Goal: Check status: Check status

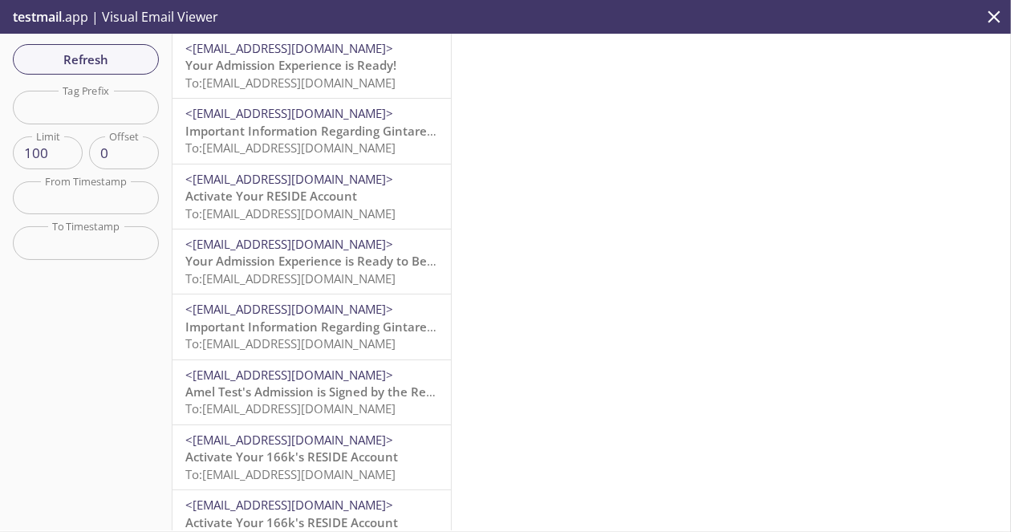
click at [352, 67] on span "Your Admission Experience is Ready!" at bounding box center [290, 65] width 211 height 16
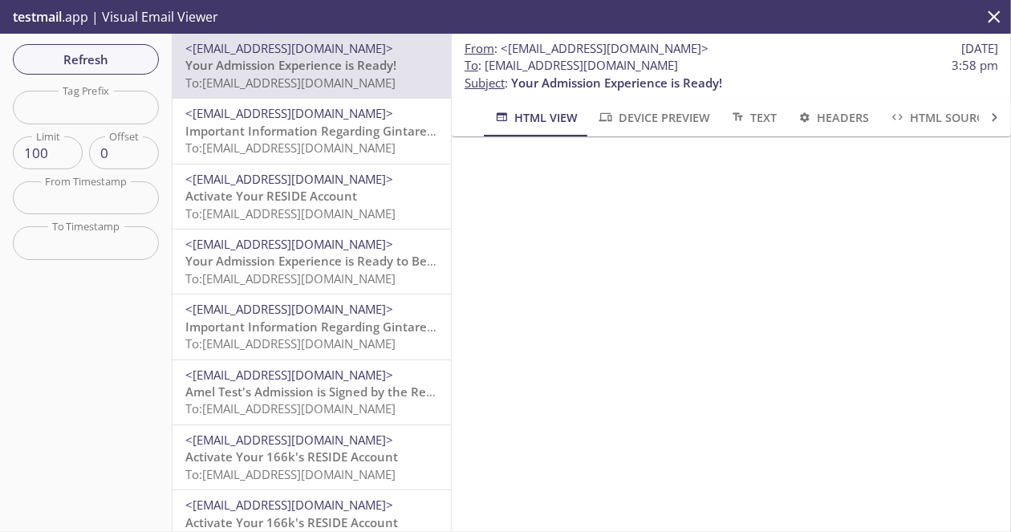
drag, startPoint x: 735, startPoint y: 70, endPoint x: 483, endPoint y: 65, distance: 252.1
click at [483, 65] on span "To : [EMAIL_ADDRESS][DOMAIN_NAME] 3:58 pm" at bounding box center [732, 65] width 534 height 17
copy span "[EMAIL_ADDRESS][DOMAIN_NAME]"
click at [100, 67] on span "Refresh" at bounding box center [86, 59] width 120 height 21
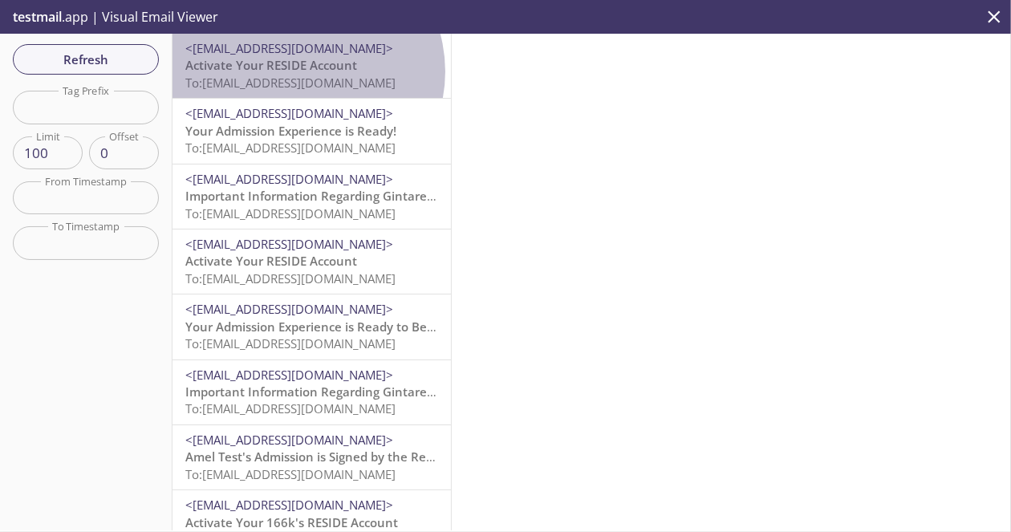
click at [303, 71] on span "Activate Your RESIDE Account" at bounding box center [271, 65] width 172 height 16
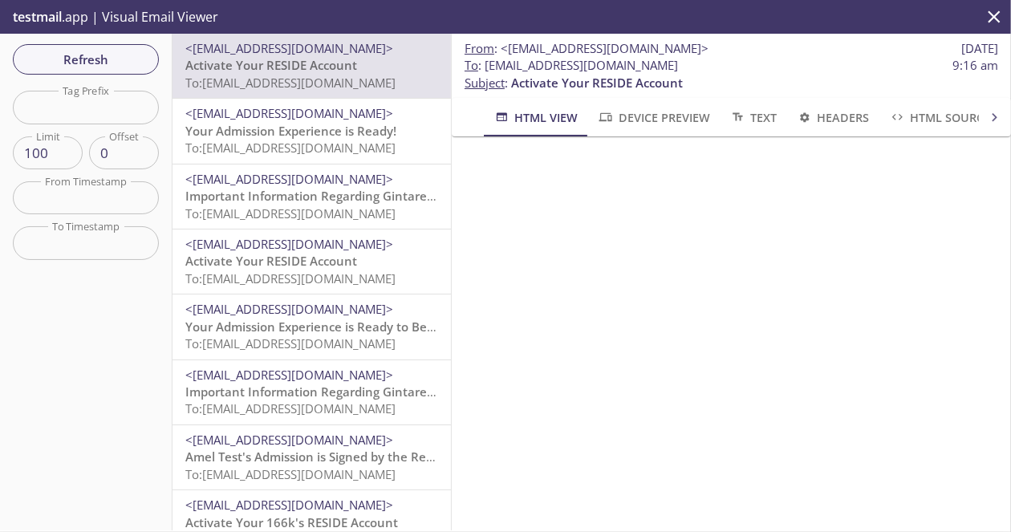
drag, startPoint x: 714, startPoint y: 68, endPoint x: 489, endPoint y: 70, distance: 225.5
click at [489, 70] on span "To : [EMAIL_ADDRESS][DOMAIN_NAME] 9:16 am" at bounding box center [732, 65] width 534 height 17
drag, startPoint x: 483, startPoint y: 69, endPoint x: 715, endPoint y: 55, distance: 232.4
click at [715, 55] on div "From : <[EMAIL_ADDRESS][DOMAIN_NAME]> [DATE] To : [EMAIL_ADDRESS][DOMAIN_NAME] …" at bounding box center [731, 66] width 559 height 64
drag, startPoint x: 708, startPoint y: 65, endPoint x: 485, endPoint y: 67, distance: 223.1
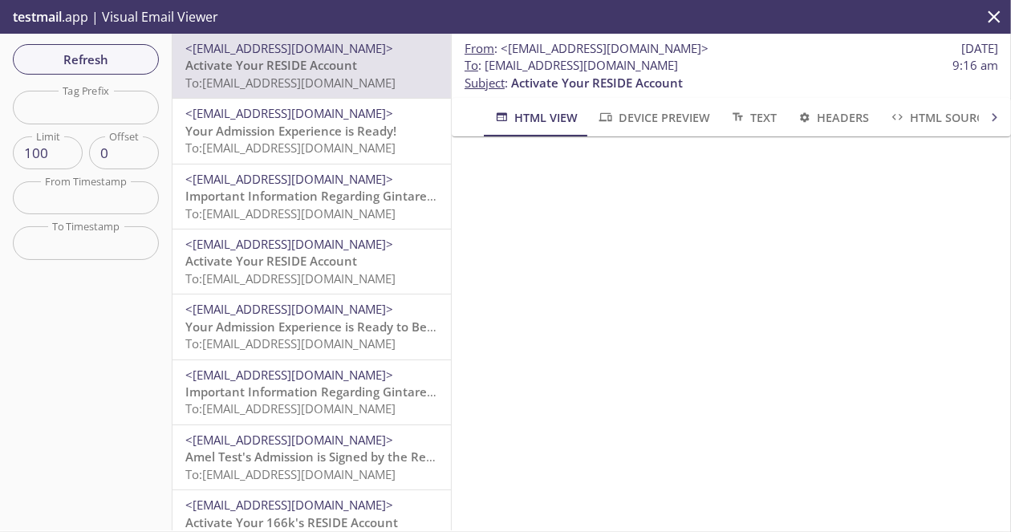
click at [485, 67] on span "To : [EMAIL_ADDRESS][DOMAIN_NAME] 9:16 am" at bounding box center [732, 65] width 534 height 17
copy span "[EMAIL_ADDRESS][DOMAIN_NAME]"
click at [110, 87] on div "Refresh Filters Tag Prefix Tag Prefix Limit 100 Limit Offset 0 Offset From Time…" at bounding box center [86, 282] width 173 height 497
click at [120, 73] on button "Refresh" at bounding box center [86, 59] width 146 height 30
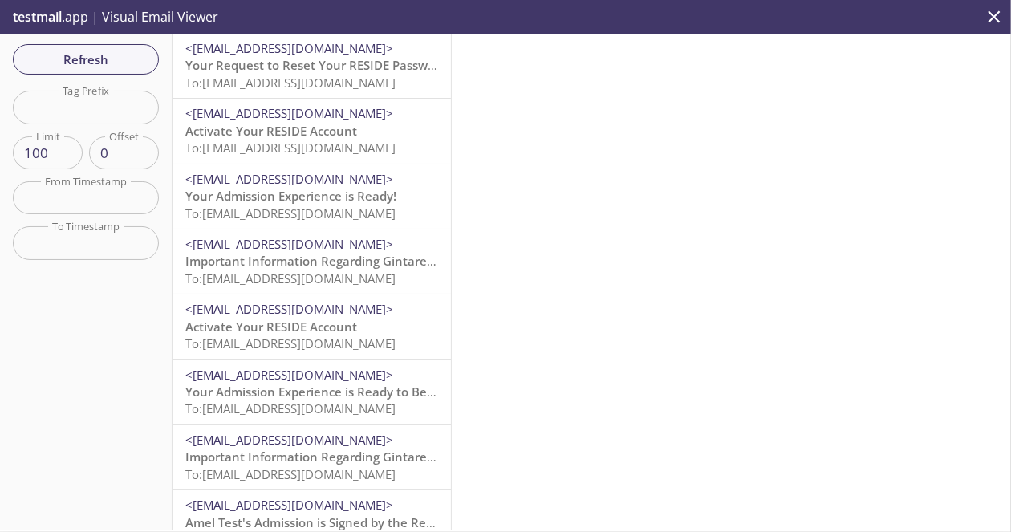
click at [315, 81] on span "To: [EMAIL_ADDRESS][DOMAIN_NAME]" at bounding box center [290, 83] width 210 height 16
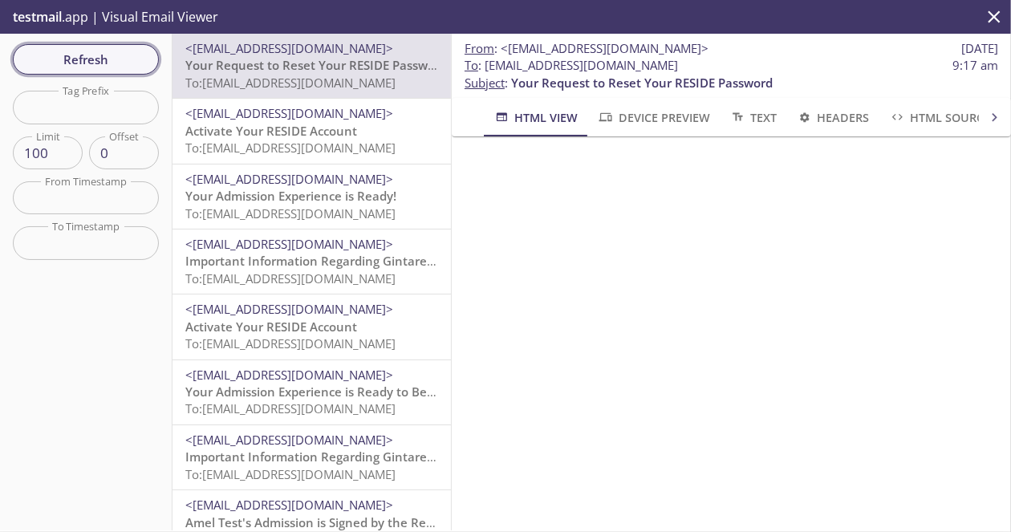
click at [95, 59] on span "Refresh" at bounding box center [86, 59] width 120 height 21
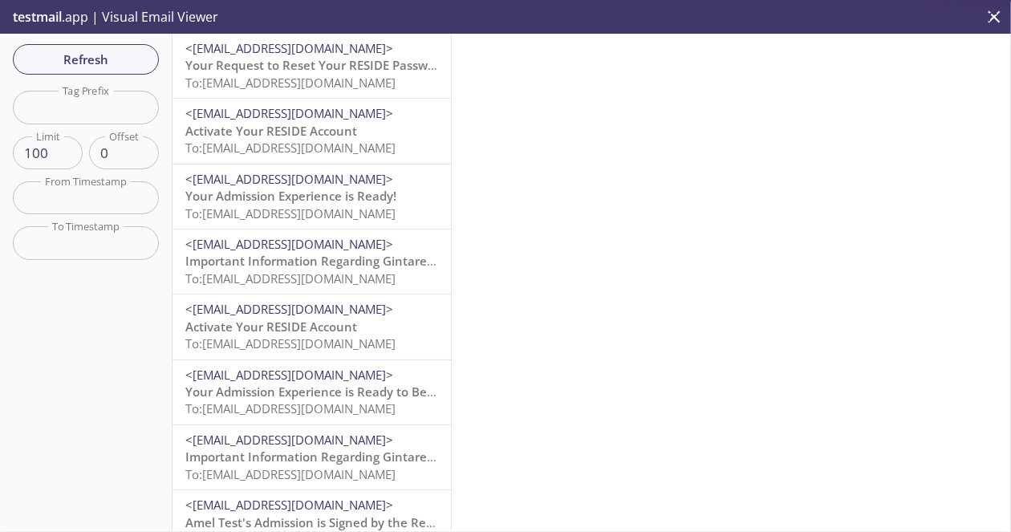
click at [328, 86] on span "To: [EMAIL_ADDRESS][DOMAIN_NAME]" at bounding box center [290, 83] width 210 height 16
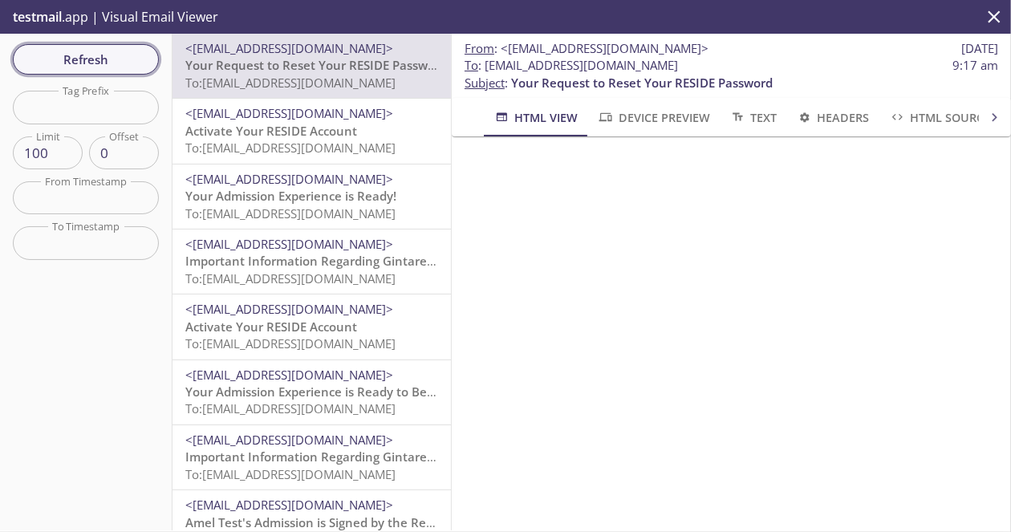
click at [128, 66] on span "Refresh" at bounding box center [86, 59] width 120 height 21
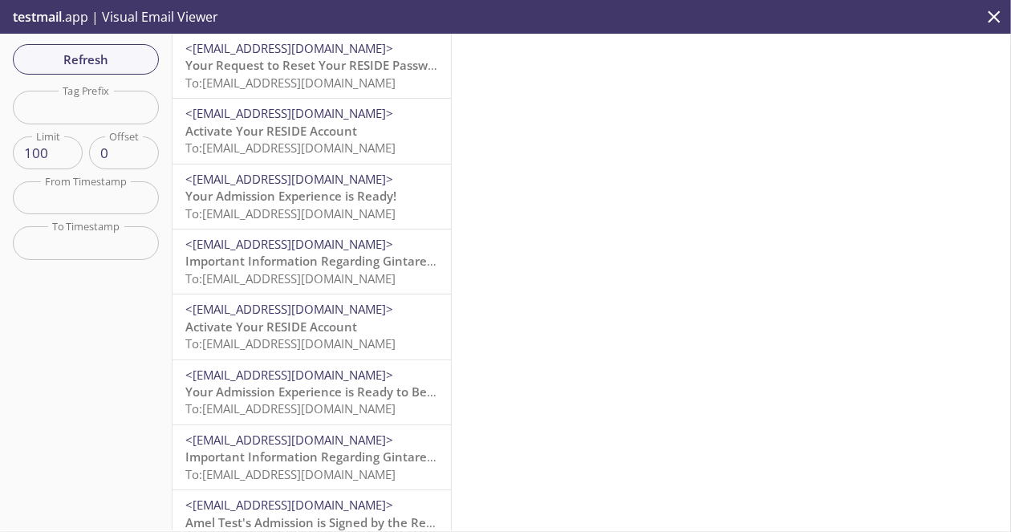
click at [327, 87] on span "To: [EMAIL_ADDRESS][DOMAIN_NAME]" at bounding box center [290, 83] width 210 height 16
